Goal: Navigation & Orientation: Find specific page/section

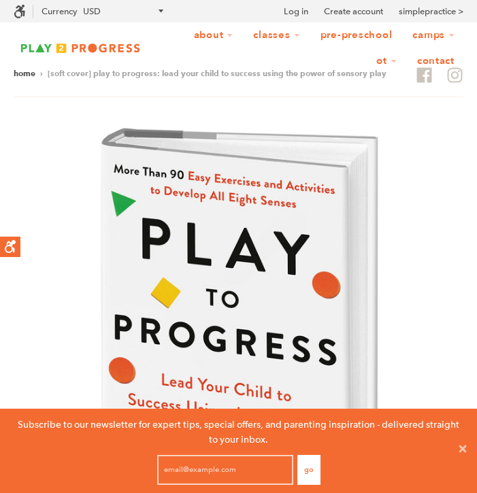
click at [122, 42] on img at bounding box center [80, 48] width 133 height 15
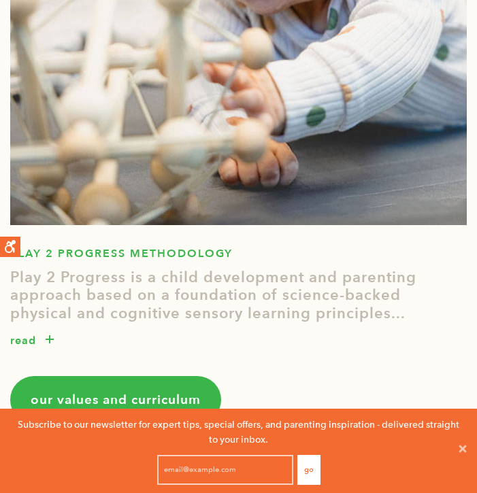
scroll to position [1703, 0]
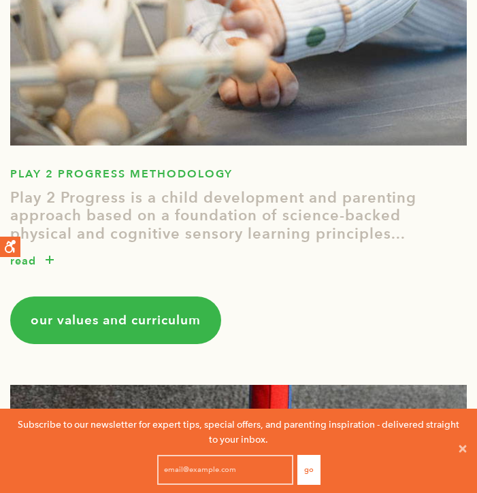
click at [51, 262] on button "button" at bounding box center [49, 261] width 27 height 18
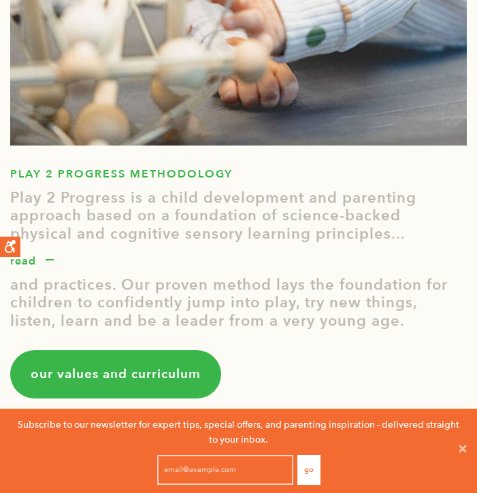
click at [101, 378] on span "our values and curriculum" at bounding box center [116, 374] width 170 height 18
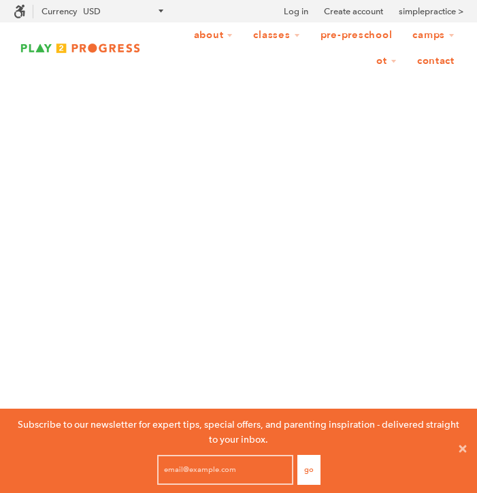
scroll to position [1, 1]
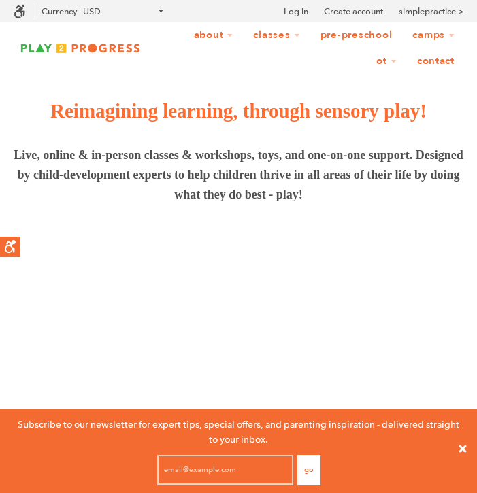
click at [462, 452] on icon at bounding box center [462, 448] width 11 height 11
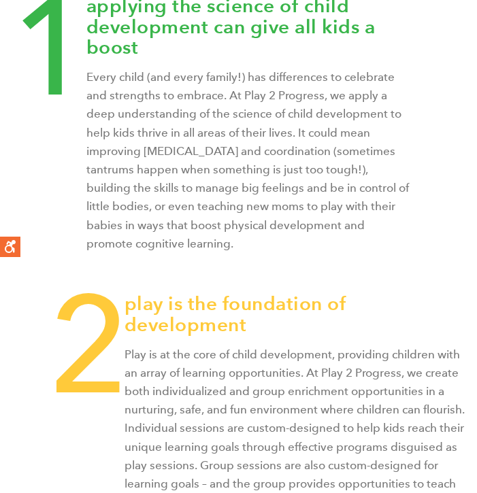
scroll to position [0, 0]
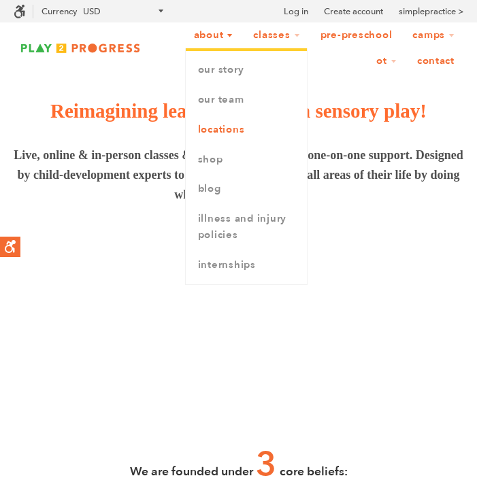
click at [222, 135] on link "Locations" at bounding box center [246, 130] width 121 height 30
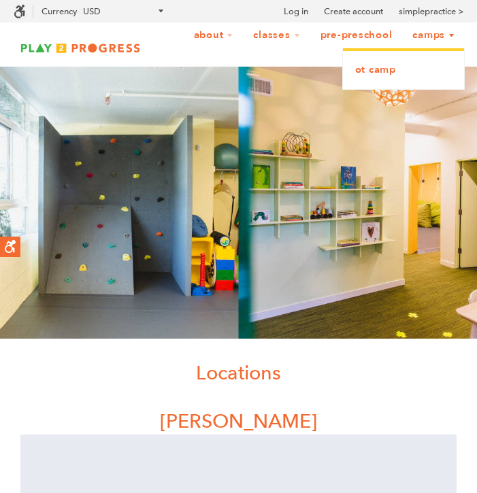
click at [373, 73] on link "OT Camp" at bounding box center [403, 70] width 121 height 30
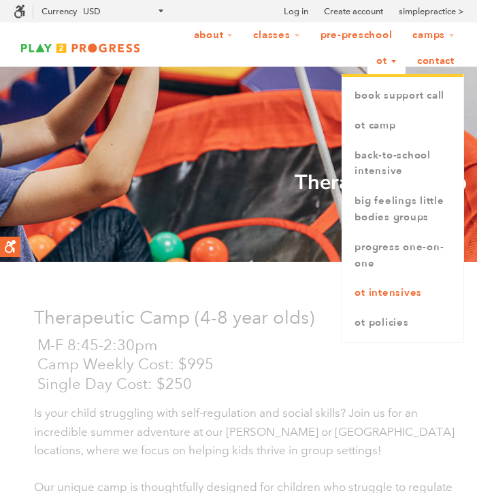
click at [379, 291] on link "OT Intensives" at bounding box center [402, 293] width 121 height 30
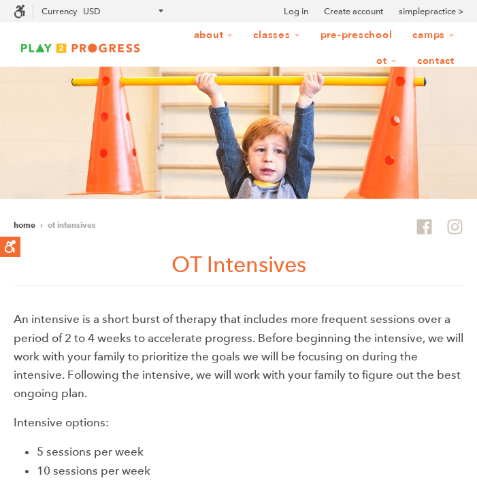
click at [116, 50] on img at bounding box center [80, 48] width 133 height 15
